Goal: Transaction & Acquisition: Obtain resource

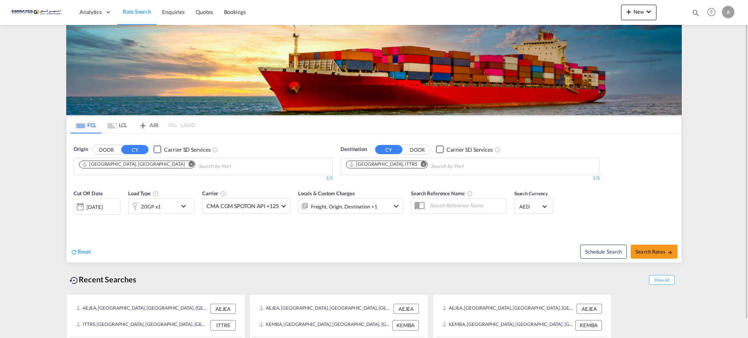
click at [421, 163] on md-icon "Remove" at bounding box center [424, 164] width 6 height 6
type input "s"
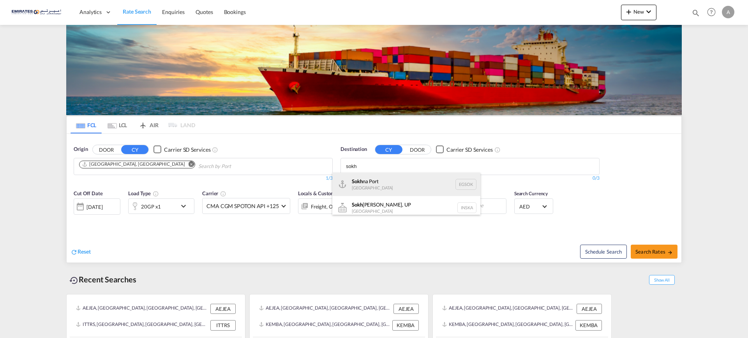
type input "sokh"
click at [358, 184] on div "Sokh na Port Egypt EGSOK" at bounding box center [406, 184] width 148 height 23
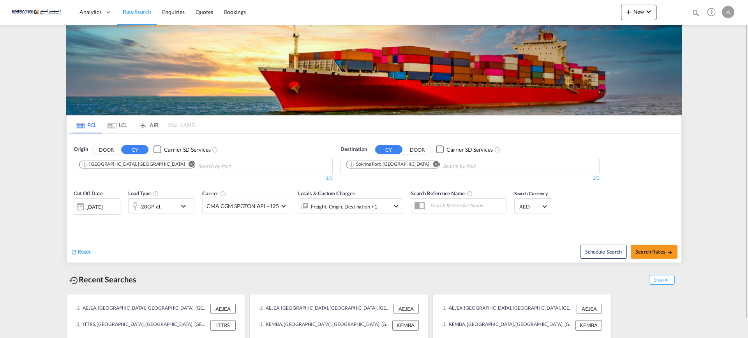
click at [170, 206] on div "20GP x1" at bounding box center [153, 207] width 48 height 16
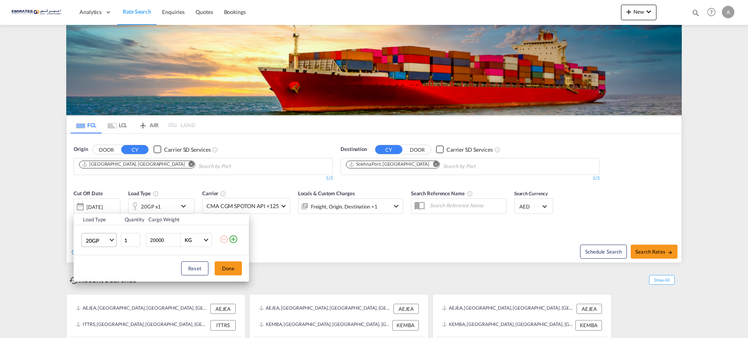
click at [93, 240] on span "20GP" at bounding box center [97, 241] width 23 height 8
click at [88, 280] on div "40HC" at bounding box center [93, 278] width 14 height 8
click at [233, 265] on button "Done" at bounding box center [228, 269] width 27 height 14
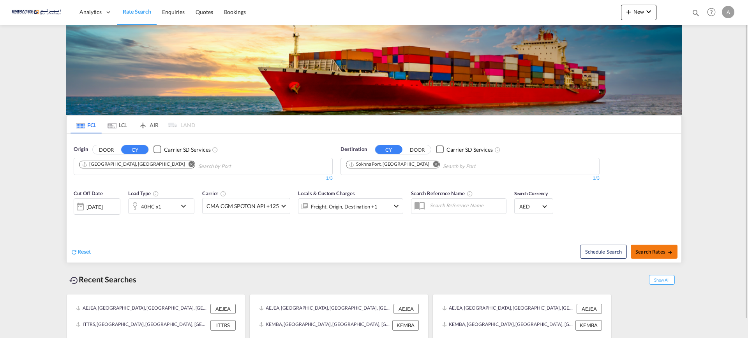
click at [656, 253] on span "Search Rates" at bounding box center [653, 252] width 37 height 6
type input "AEJEA to EGSOK / 19 Aug 2025"
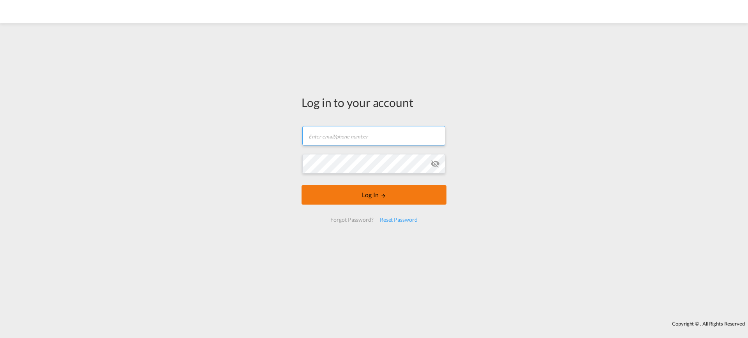
type input "[EMAIL_ADDRESS][DOMAIN_NAME]"
click at [367, 195] on button "Log In" at bounding box center [373, 194] width 145 height 19
